Goal: Navigation & Orientation: Find specific page/section

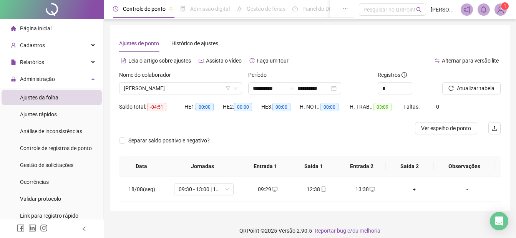
click at [38, 164] on span "Gestão de solicitações" at bounding box center [46, 165] width 53 height 6
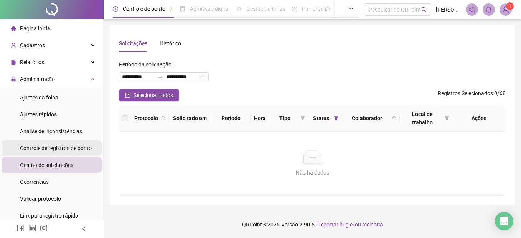
click at [38, 146] on span "Controle de registros de ponto" at bounding box center [56, 148] width 72 height 6
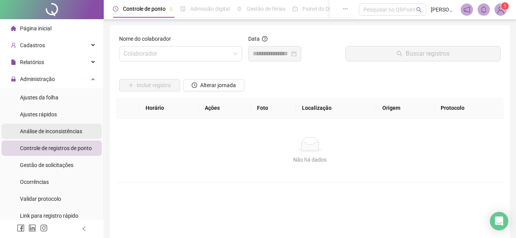
click at [42, 133] on span "Análise de inconsistências" at bounding box center [51, 131] width 62 height 6
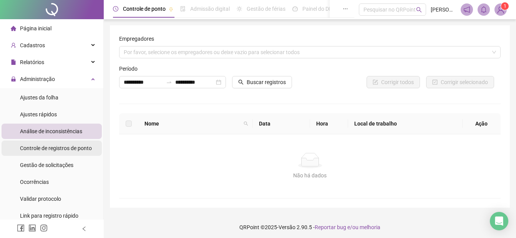
click at [45, 149] on span "Controle de registros de ponto" at bounding box center [56, 148] width 72 height 6
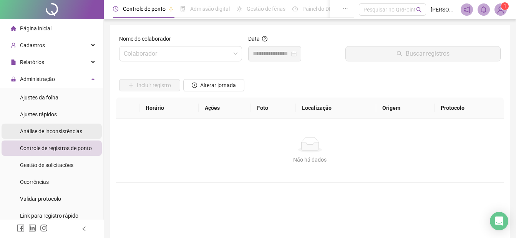
click at [38, 133] on span "Análise de inconsistências" at bounding box center [51, 131] width 62 height 6
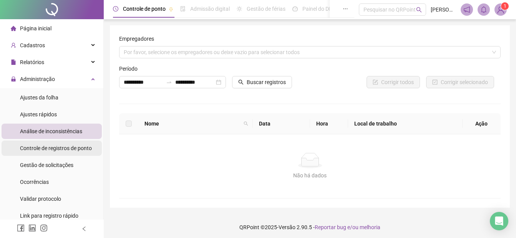
click at [38, 146] on span "Controle de registros de ponto" at bounding box center [56, 148] width 72 height 6
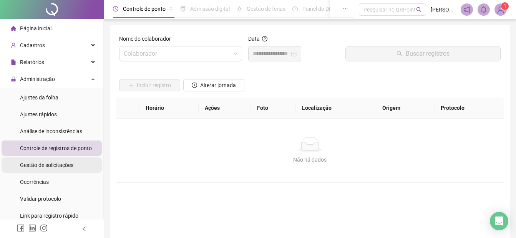
click at [41, 164] on span "Gestão de solicitações" at bounding box center [46, 165] width 53 height 6
